Goal: Task Accomplishment & Management: Use online tool/utility

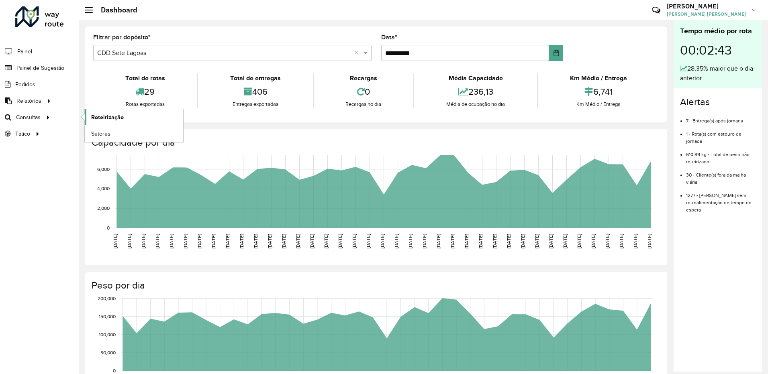
click at [93, 115] on span "Roteirização" at bounding box center [107, 117] width 33 height 8
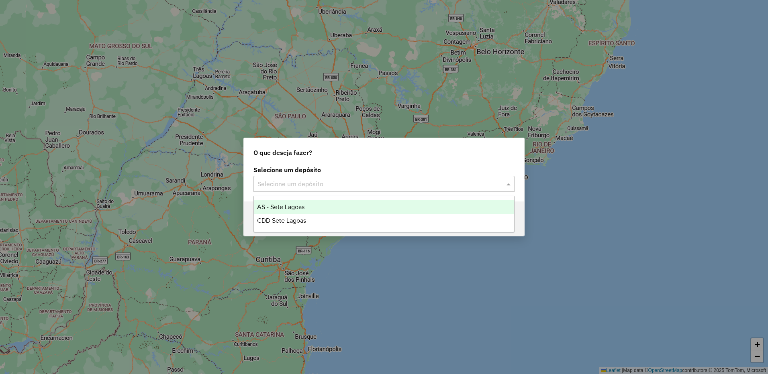
click at [361, 181] on input "text" at bounding box center [376, 185] width 237 height 10
click at [308, 216] on div "CDD Sete Lagoas" at bounding box center [384, 221] width 260 height 14
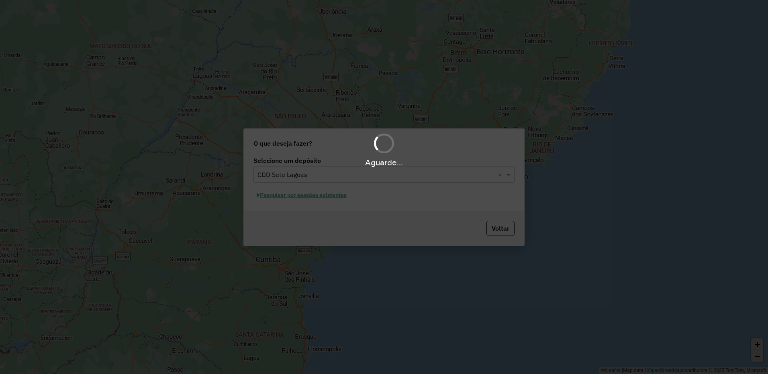
click at [315, 196] on div "Aguarde..." at bounding box center [384, 187] width 768 height 374
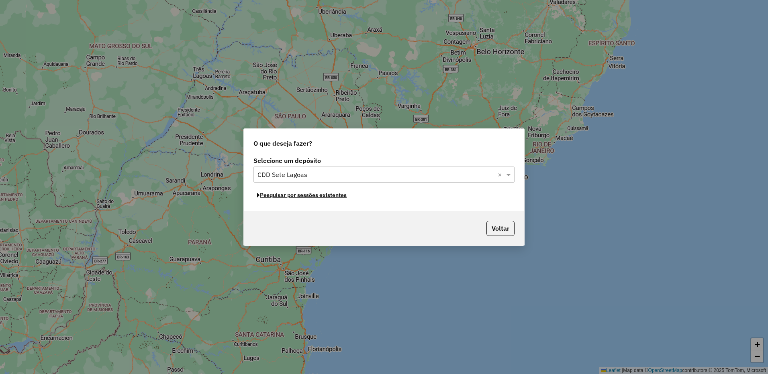
click at [315, 196] on button "Pesquisar por sessões existentes" at bounding box center [302, 195] width 97 height 12
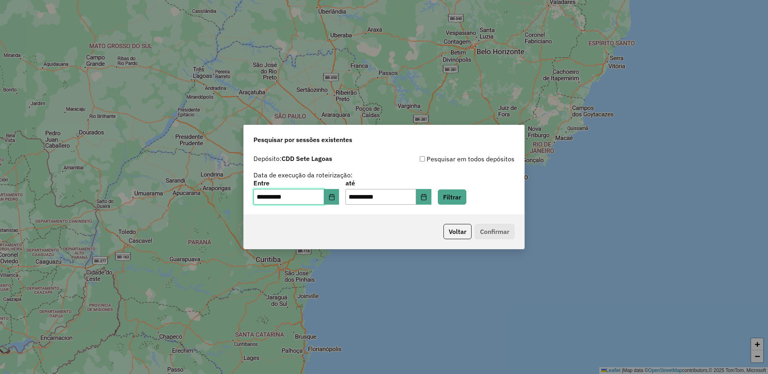
click at [324, 197] on input "**********" at bounding box center [289, 197] width 71 height 16
click at [335, 194] on icon "Choose Date" at bounding box center [332, 197] width 6 height 6
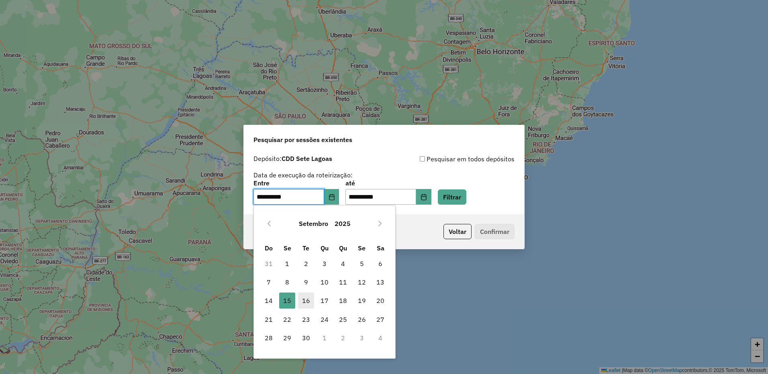
click at [303, 304] on span "16" at bounding box center [306, 301] width 16 height 16
type input "**********"
click at [303, 304] on span "16" at bounding box center [306, 301] width 16 height 16
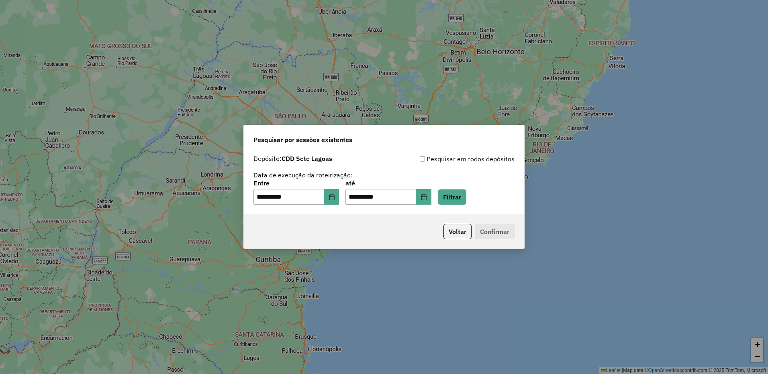
click at [487, 232] on p-footer "Voltar Confirmar" at bounding box center [477, 231] width 74 height 15
click at [477, 208] on div "**********" at bounding box center [384, 183] width 280 height 64
click at [463, 196] on button "Filtrar" at bounding box center [452, 197] width 29 height 15
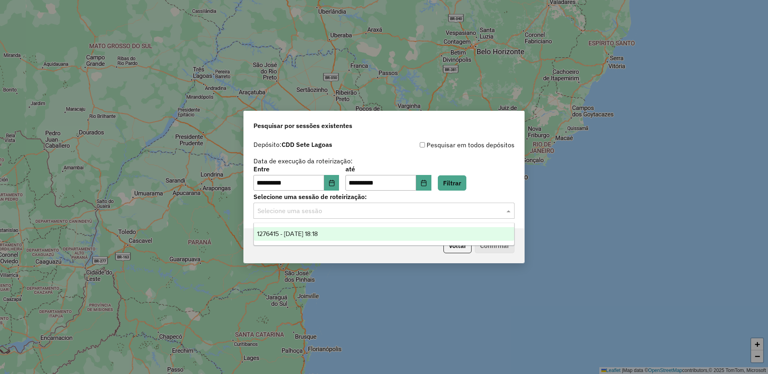
click at [340, 212] on input "text" at bounding box center [376, 212] width 237 height 10
click at [338, 235] on div "1276415 - 16/09/2025 18:18" at bounding box center [384, 234] width 260 height 14
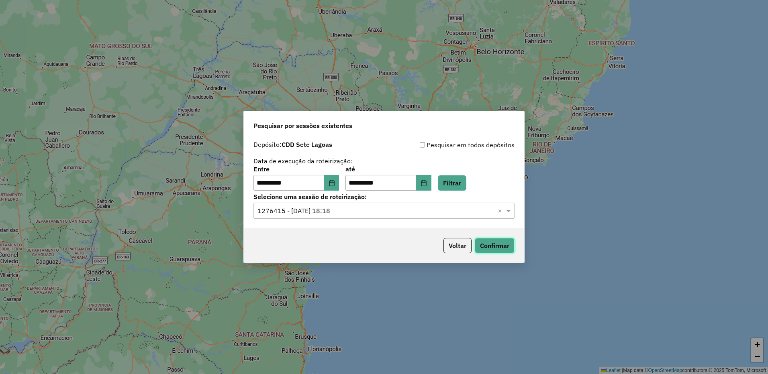
click at [486, 245] on button "Confirmar" at bounding box center [495, 245] width 40 height 15
click at [491, 250] on button "Confirmar" at bounding box center [495, 245] width 40 height 15
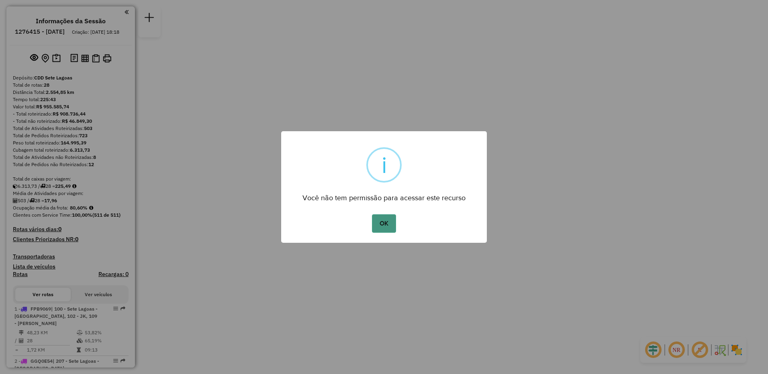
click at [387, 224] on button "OK" at bounding box center [384, 224] width 24 height 18
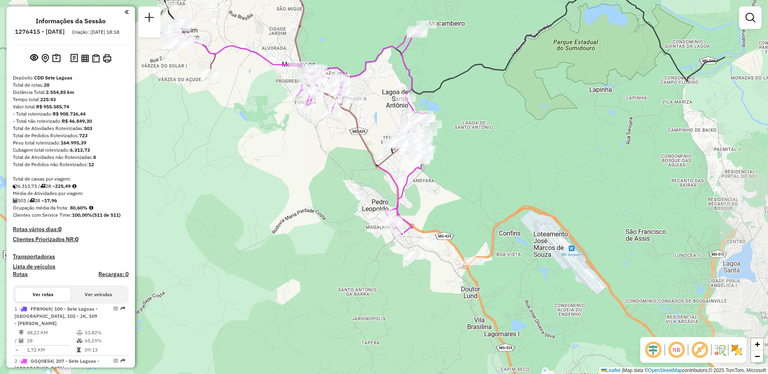
drag, startPoint x: 432, startPoint y: 271, endPoint x: 317, endPoint y: 195, distance: 137.3
click at [317, 195] on div "Janela de atendimento Grade de atendimento Capacidade Transportadoras Veículos …" at bounding box center [384, 187] width 768 height 374
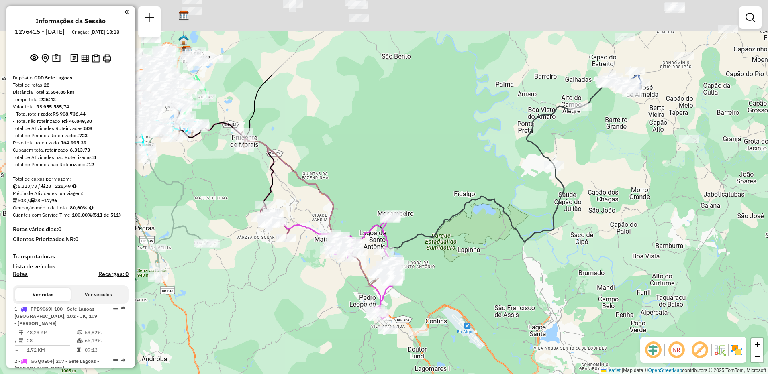
drag, startPoint x: 470, startPoint y: 152, endPoint x: 427, endPoint y: 262, distance: 118.3
click at [428, 266] on div "Janela de atendimento Grade de atendimento Capacidade Transportadoras Veículos …" at bounding box center [384, 187] width 768 height 374
